Goal: Task Accomplishment & Management: Manage account settings

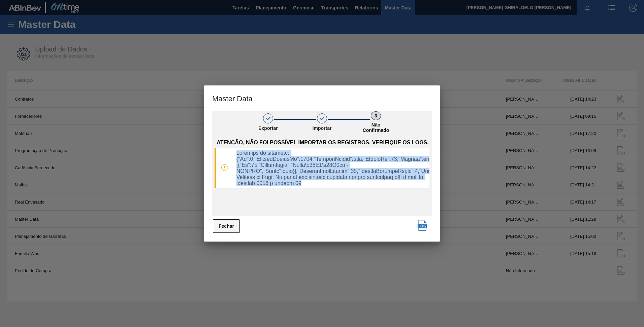
click at [231, 226] on button "Fechar" at bounding box center [226, 225] width 27 height 13
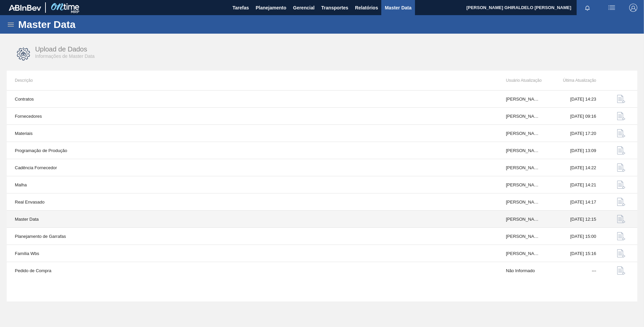
click at [619, 222] on img "button" at bounding box center [621, 219] width 8 height 8
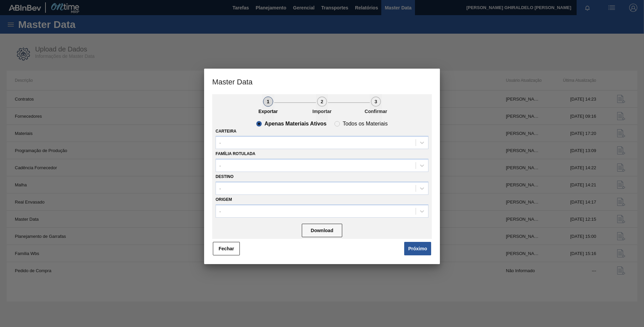
click at [408, 240] on div "1 Exportar 2 Importar 3 Confirmar Apenas Materiais Ativos Todos os Materiais Ca…" at bounding box center [321, 175] width 219 height 162
click at [413, 250] on button "Próximo" at bounding box center [417, 248] width 27 height 13
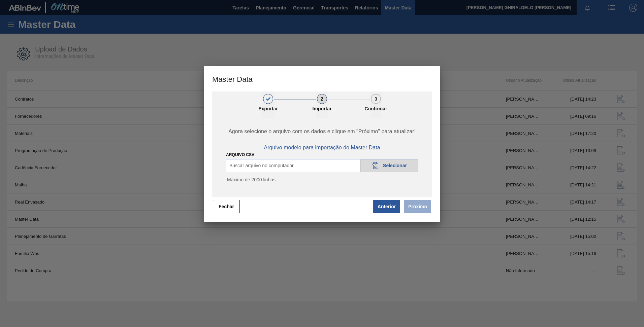
click at [400, 168] on div "20DAD902-3625-4257-8FDA-0C0CB19E2A3D Selecionar" at bounding box center [389, 165] width 58 height 13
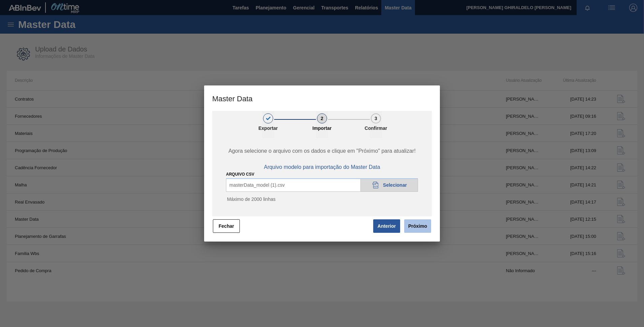
click at [414, 225] on button "Próximo" at bounding box center [417, 225] width 27 height 13
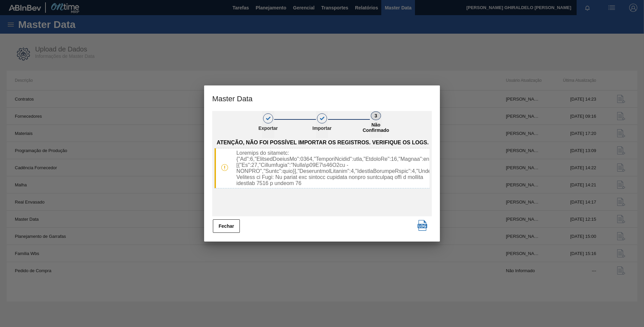
click at [71, 157] on div at bounding box center [322, 163] width 644 height 327
click at [226, 222] on button "Fechar" at bounding box center [226, 225] width 27 height 13
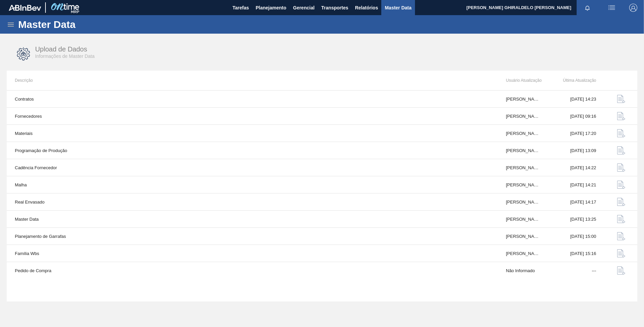
click at [14, 21] on icon at bounding box center [11, 25] width 8 height 8
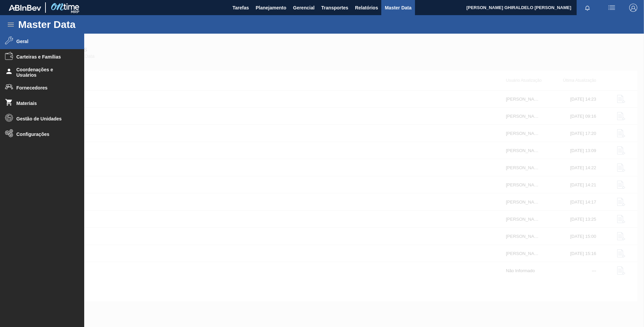
click at [21, 44] on span "Geral" at bounding box center [44, 41] width 56 height 5
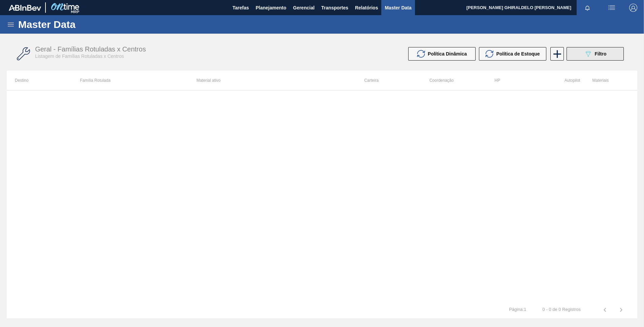
click at [599, 49] on button "089F7B8B-B2A5-4AFE-B5C0-19BA573D28AC Filtro" at bounding box center [594, 53] width 57 height 13
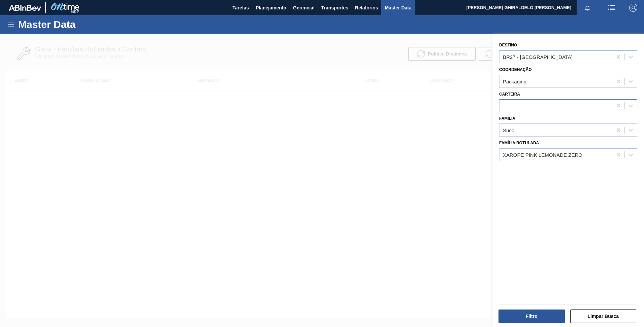
click at [529, 108] on div at bounding box center [555, 106] width 113 height 10
click at [9, 24] on icon at bounding box center [11, 25] width 6 height 4
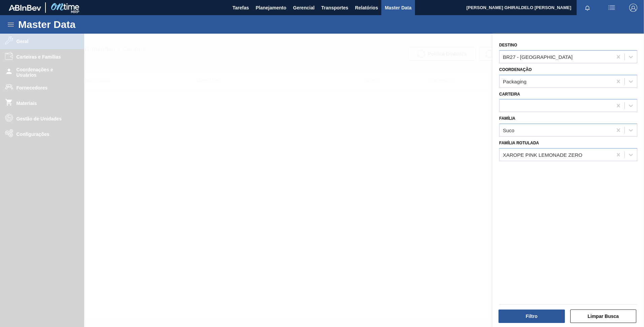
click at [27, 135] on div at bounding box center [322, 197] width 644 height 327
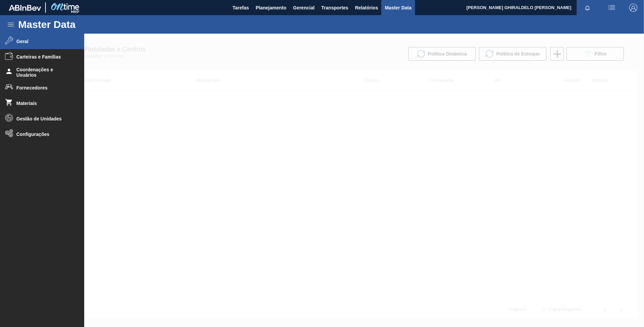
click at [27, 135] on span "Configurações" at bounding box center [44, 134] width 56 height 5
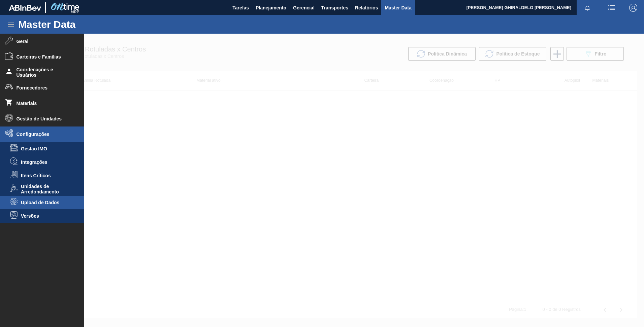
click at [33, 199] on li "Upload de Dados" at bounding box center [42, 202] width 84 height 13
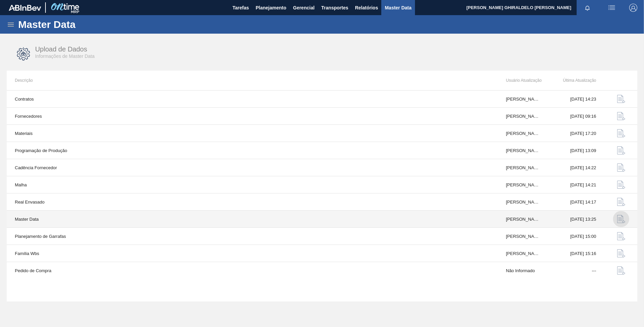
click at [623, 223] on img "button" at bounding box center [621, 219] width 8 height 8
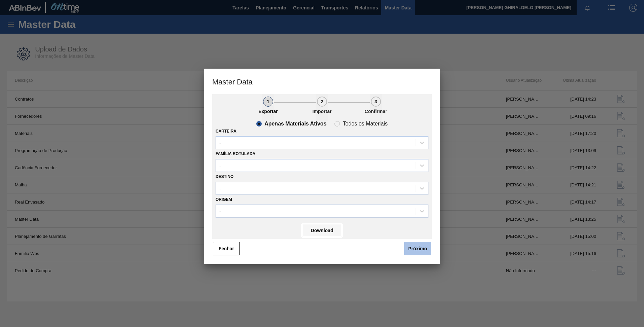
click at [417, 248] on button "Próximo" at bounding box center [417, 248] width 27 height 13
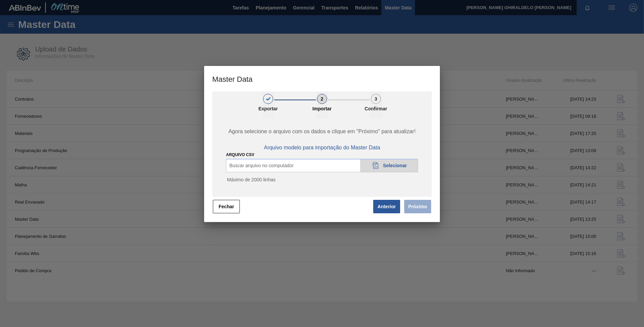
click at [391, 169] on div "20DAD902-3625-4257-8FDA-0C0CB19E2A3D Selecionar" at bounding box center [389, 165] width 58 height 13
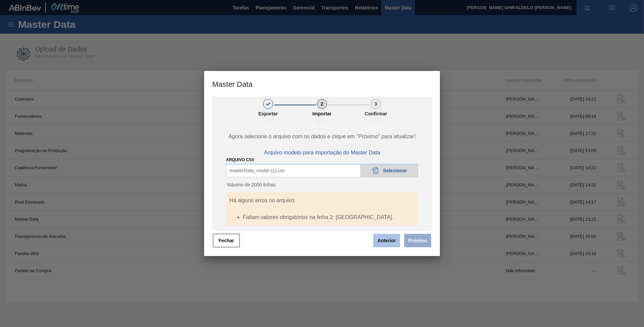
click at [385, 237] on button "Anterior" at bounding box center [386, 240] width 27 height 13
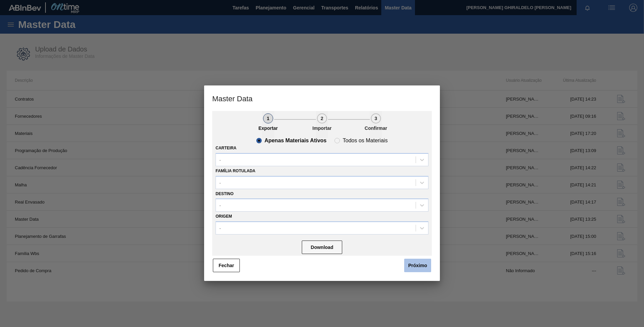
click at [418, 266] on button "Próximo" at bounding box center [417, 265] width 27 height 13
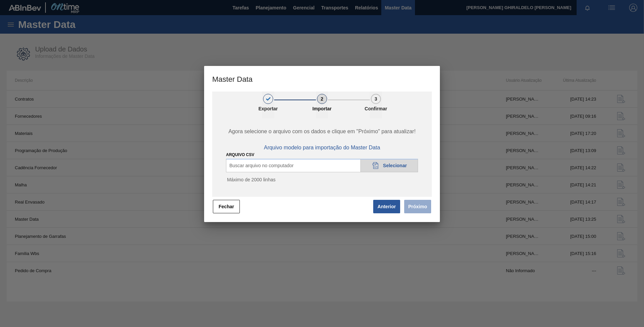
click at [385, 161] on div "20DAD902-3625-4257-8FDA-0C0CB19E2A3D Selecionar" at bounding box center [389, 165] width 58 height 13
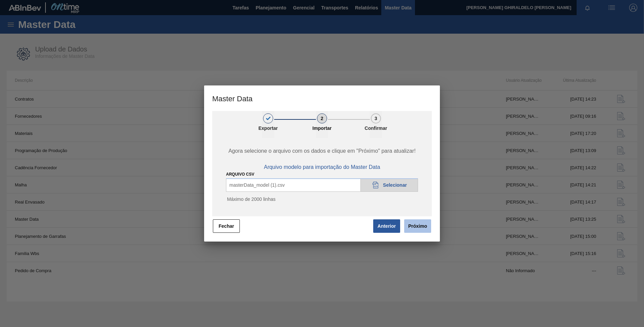
click at [424, 223] on button "Próximo" at bounding box center [417, 225] width 27 height 13
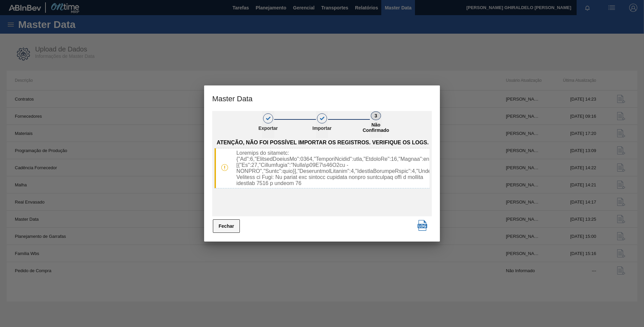
click at [228, 230] on button "Fechar" at bounding box center [226, 225] width 27 height 13
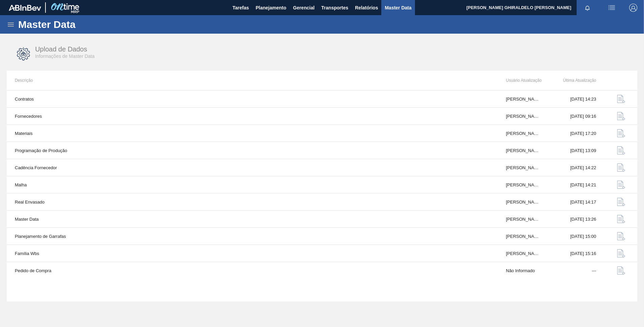
click at [9, 29] on div "Master Data" at bounding box center [322, 24] width 644 height 19
click at [8, 24] on icon at bounding box center [11, 25] width 6 height 4
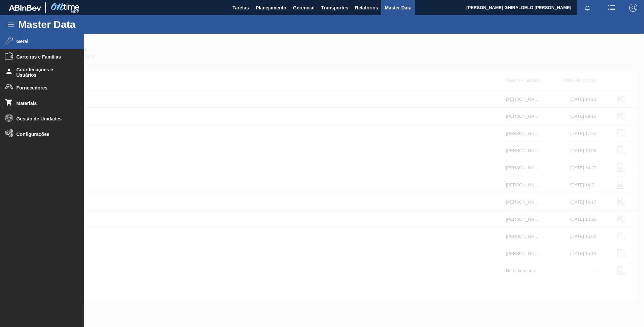
click at [15, 42] on li "Geral" at bounding box center [42, 41] width 84 height 15
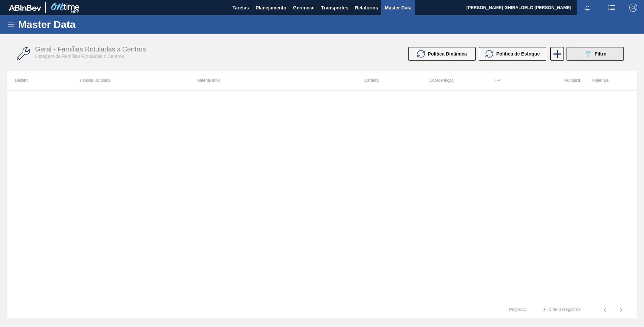
click at [587, 55] on icon at bounding box center [587, 54] width 5 height 6
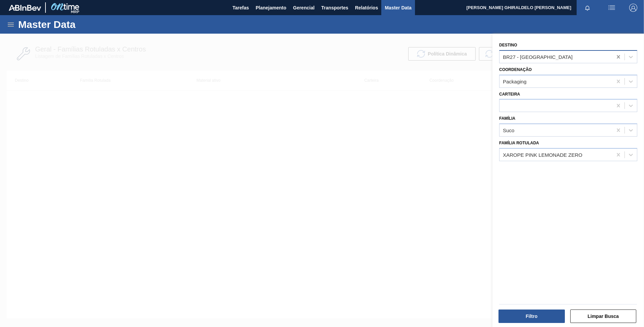
click at [615, 58] on icon at bounding box center [618, 57] width 7 height 7
click at [618, 82] on icon at bounding box center [617, 80] width 3 height 3
click at [525, 312] on button "Filtro" at bounding box center [531, 316] width 66 height 13
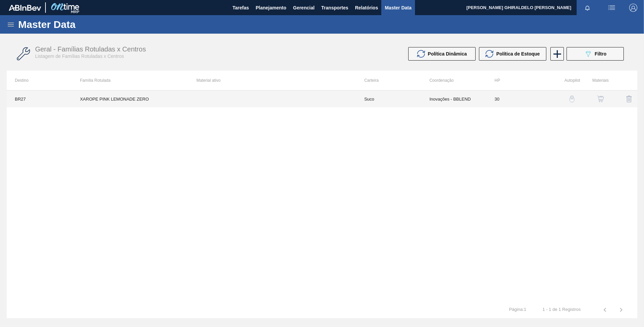
click at [360, 99] on td "Suco" at bounding box center [388, 99] width 65 height 17
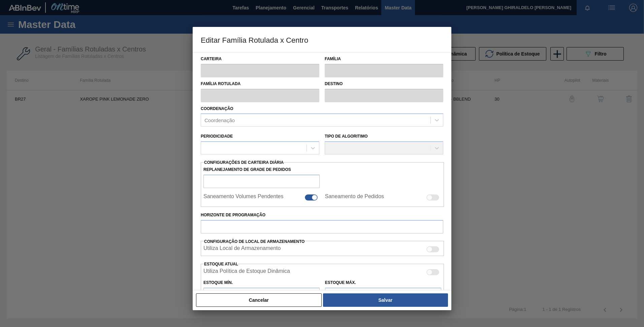
type input "Suco"
type input "XAROPE PINK LEMONADE ZERO"
type input "BR27 - [GEOGRAPHIC_DATA]"
type input "30"
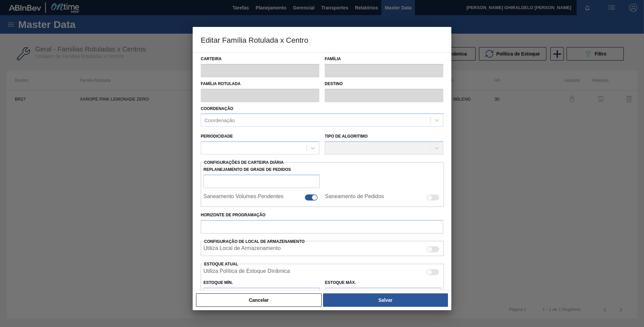
type input "0"
type input "100"
type input "0,000"
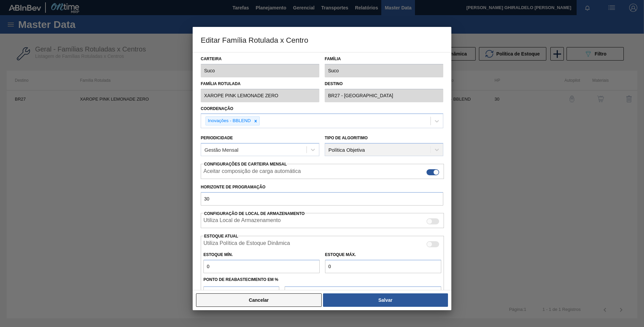
click at [261, 294] on button "Cancelar" at bounding box center [259, 300] width 126 height 13
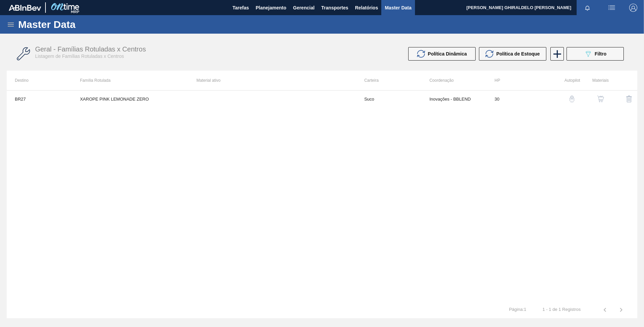
click at [570, 98] on img "button" at bounding box center [571, 99] width 7 height 7
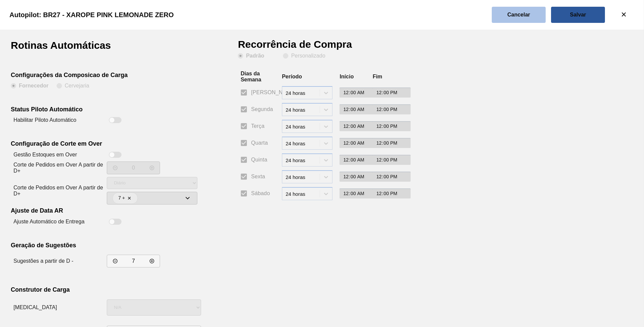
click at [518, 11] on button "Cancelar" at bounding box center [519, 15] width 54 height 16
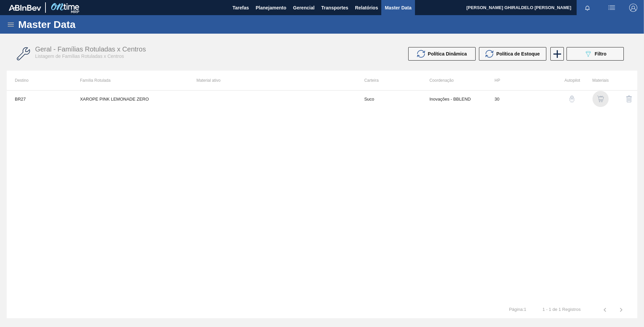
click at [598, 102] on img "button" at bounding box center [600, 99] width 7 height 7
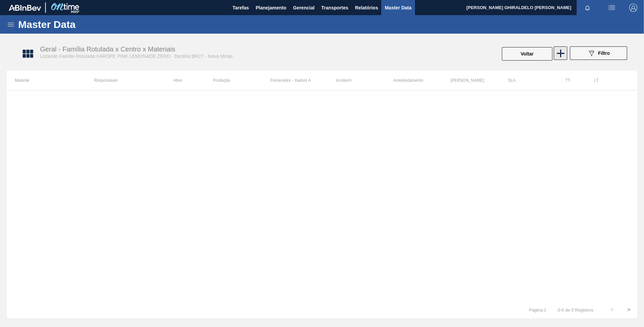
click at [560, 52] on icon at bounding box center [560, 53] width 8 height 8
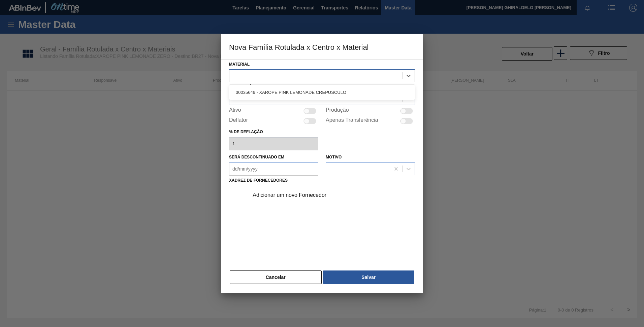
click at [328, 76] on div at bounding box center [315, 76] width 173 height 10
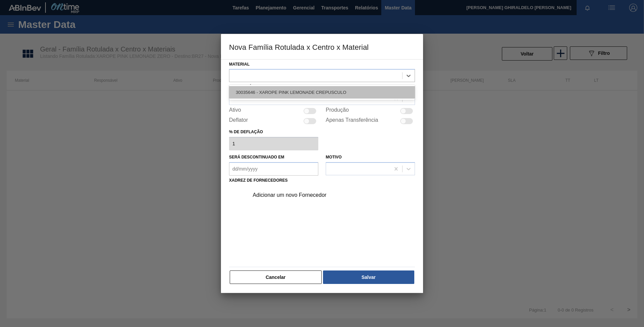
click at [327, 87] on div "30035646 - XAROPE PINK LEMONADE CREPUSCULO" at bounding box center [322, 92] width 186 height 12
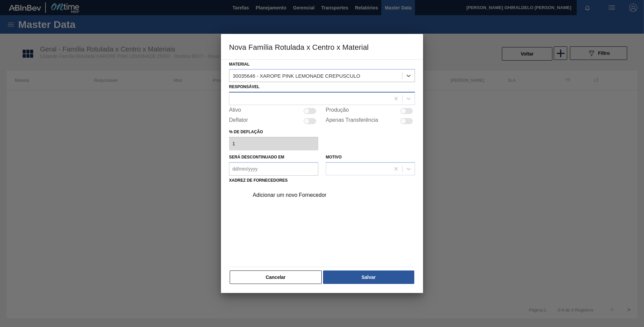
click at [329, 94] on div at bounding box center [309, 99] width 161 height 10
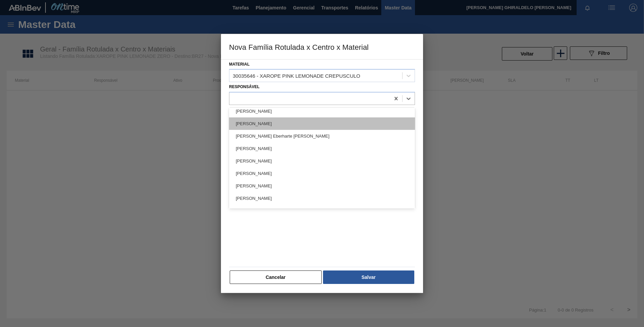
scroll to position [122, 0]
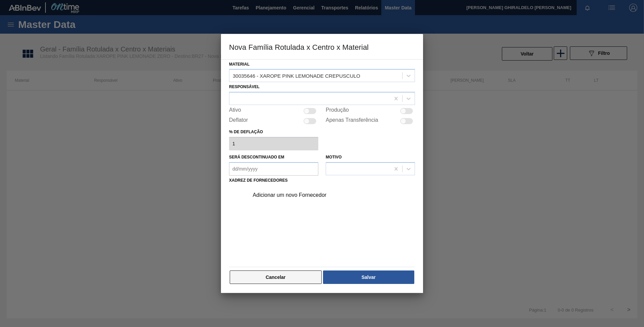
click at [274, 276] on button "Cancelar" at bounding box center [276, 277] width 92 height 13
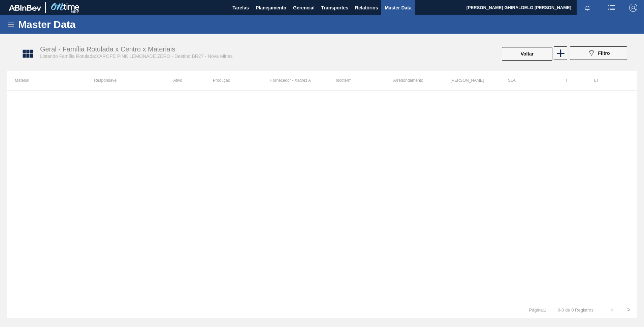
click at [8, 27] on icon at bounding box center [11, 25] width 8 height 8
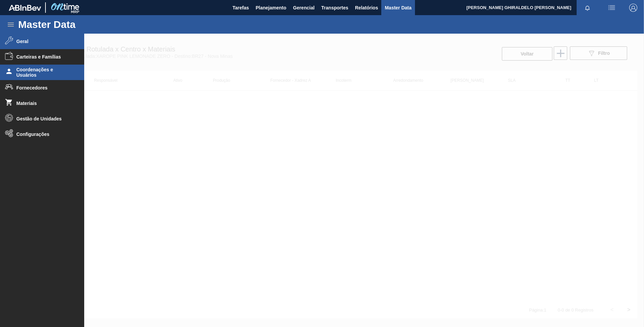
click at [36, 73] on span "Coordenações e Usuários" at bounding box center [44, 72] width 56 height 11
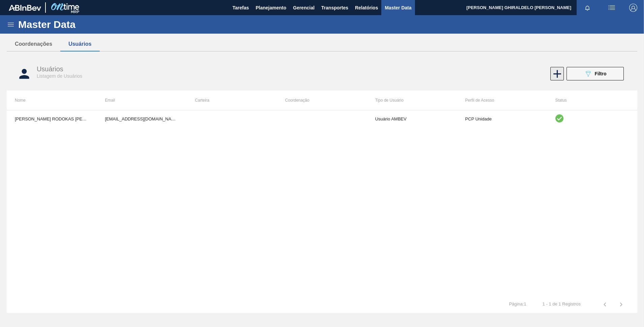
click at [555, 75] on icon at bounding box center [556, 73] width 13 height 13
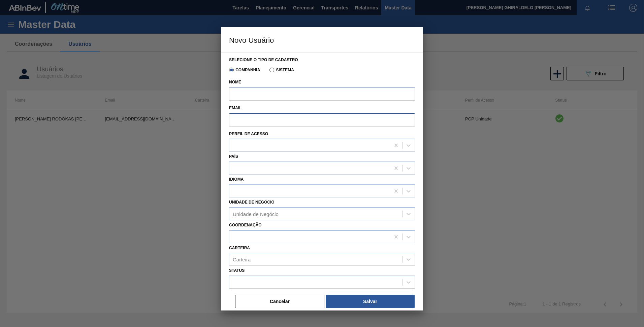
click at [285, 119] on input "Email" at bounding box center [322, 119] width 186 height 13
paste input "[EMAIL_ADDRESS][DOMAIN_NAME]"
type input "[EMAIL_ADDRESS][DOMAIN_NAME]"
click at [265, 95] on input "Nome" at bounding box center [322, 93] width 186 height 13
paste input "[PERSON_NAME]"
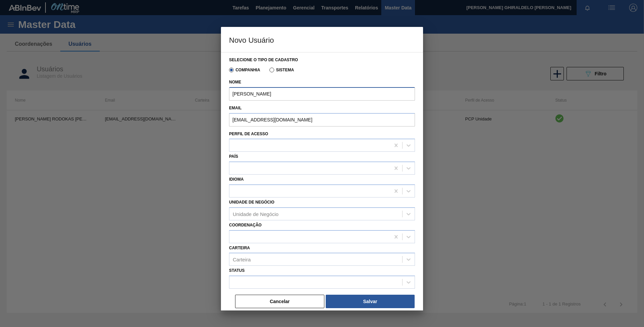
click at [234, 93] on input "[PERSON_NAME]" at bounding box center [322, 93] width 186 height 13
type input "[PERSON_NAME]"
click at [259, 147] on div at bounding box center [309, 146] width 161 height 10
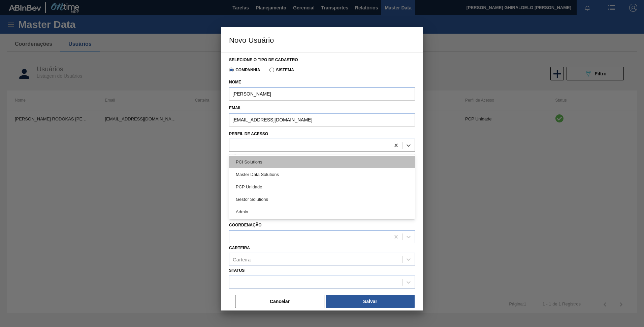
click at [246, 161] on div "PCI Solutions" at bounding box center [322, 162] width 186 height 12
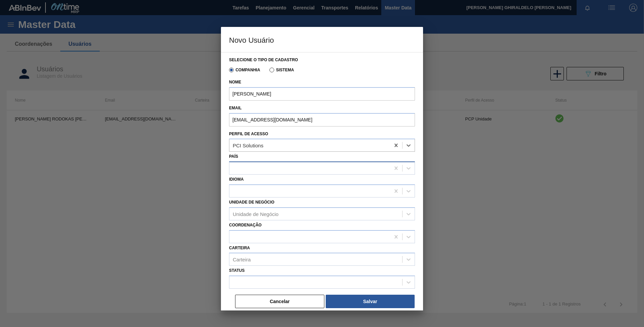
click at [252, 167] on div at bounding box center [309, 169] width 161 height 10
type input "p"
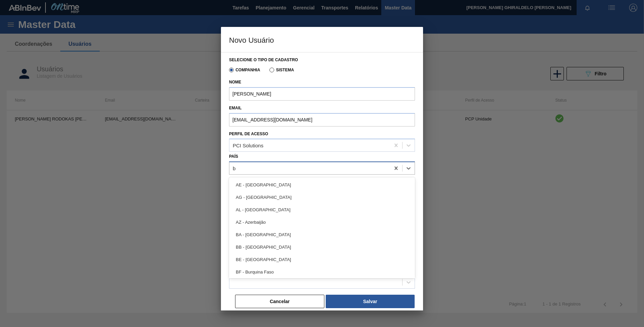
type input "br"
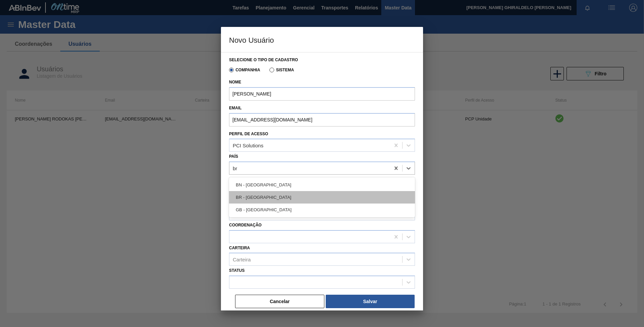
click at [250, 195] on div "BR - [GEOGRAPHIC_DATA]" at bounding box center [322, 197] width 186 height 12
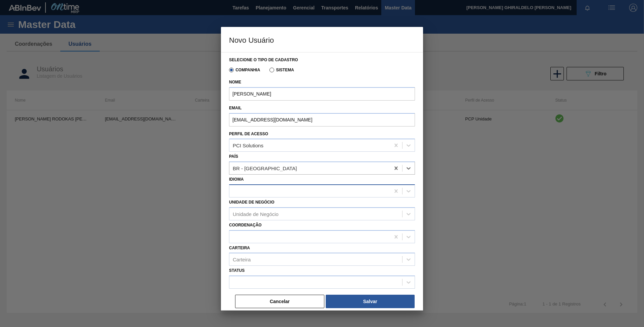
click at [250, 191] on div at bounding box center [309, 191] width 161 height 10
type input "port"
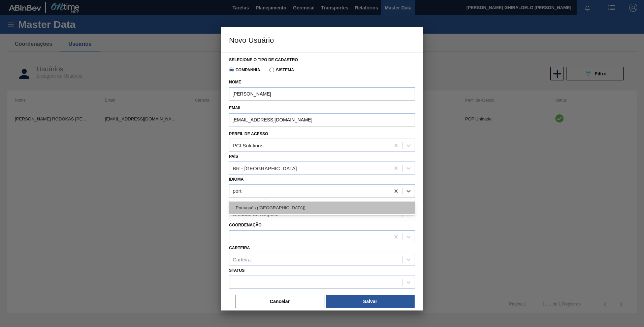
click at [249, 208] on div "Português ([GEOGRAPHIC_DATA])" at bounding box center [322, 208] width 186 height 12
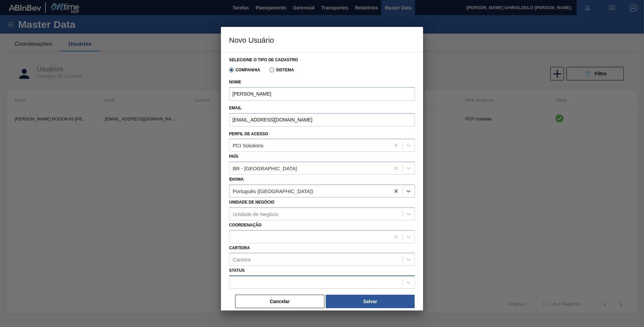
click at [251, 276] on div at bounding box center [322, 282] width 186 height 13
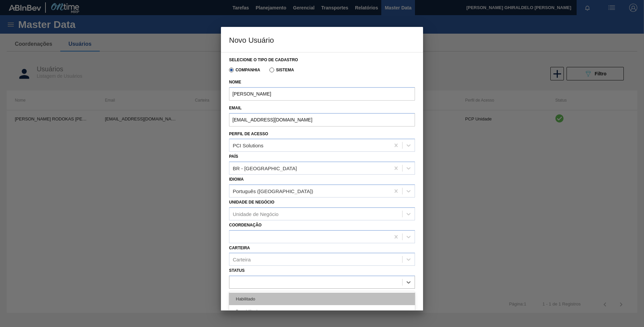
click at [252, 295] on div "Habilitado" at bounding box center [322, 299] width 186 height 12
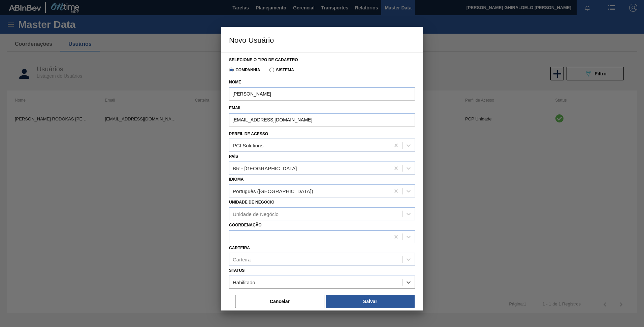
click at [258, 146] on div "PCI Solutions" at bounding box center [248, 146] width 31 height 6
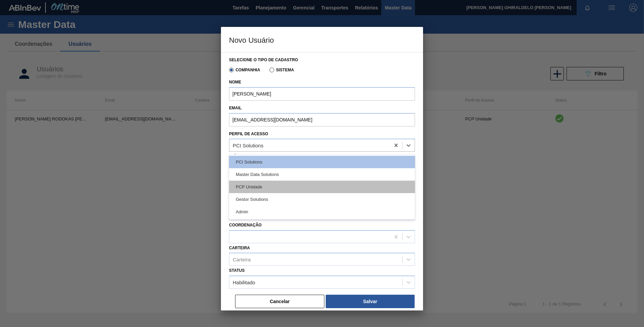
click at [248, 192] on div "PCP Unidade" at bounding box center [322, 187] width 186 height 12
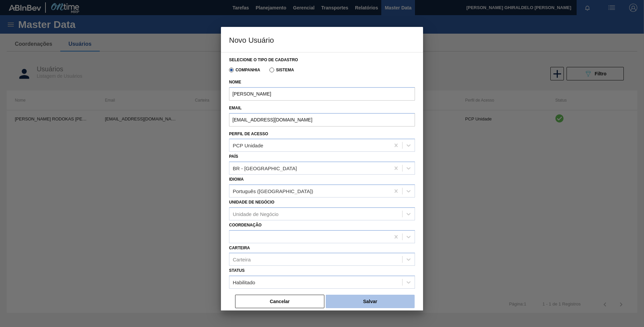
click at [360, 299] on button "Salvar" at bounding box center [370, 301] width 89 height 13
click at [259, 212] on div "Unidade de Negócio" at bounding box center [256, 214] width 46 height 6
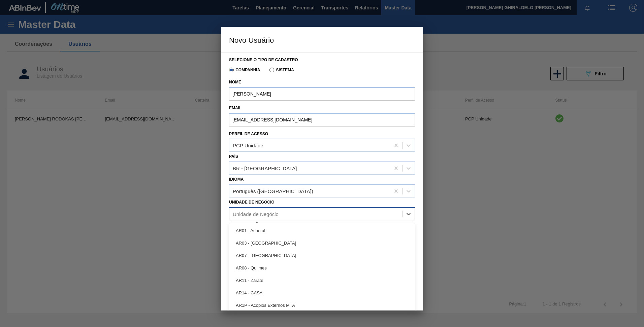
click at [259, 212] on div "Unidade de Negócio" at bounding box center [256, 214] width 46 height 6
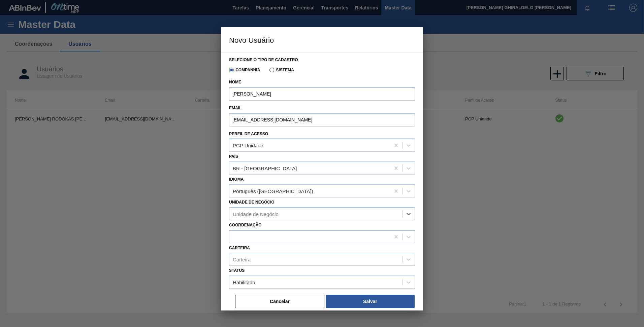
click at [269, 150] on div "PCP Unidade" at bounding box center [309, 146] width 161 height 10
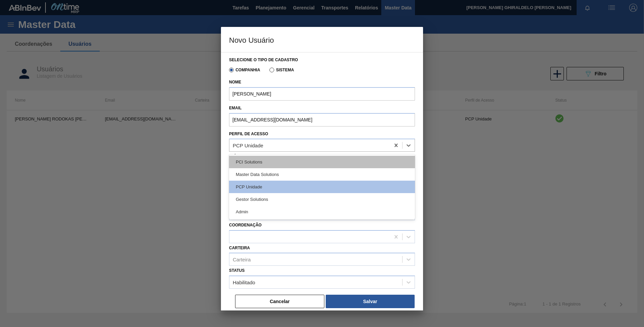
click at [262, 164] on div "PCI Solutions" at bounding box center [322, 162] width 186 height 12
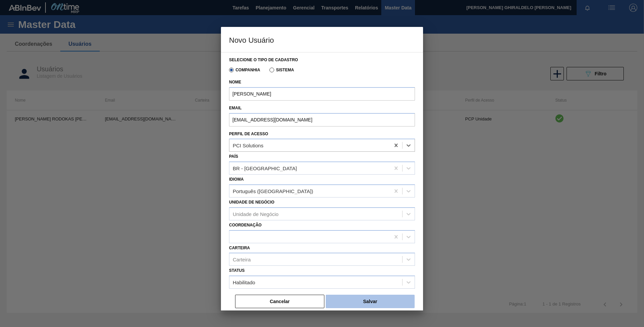
click at [361, 299] on button "Salvar" at bounding box center [370, 301] width 89 height 13
